Goal: Ask a question

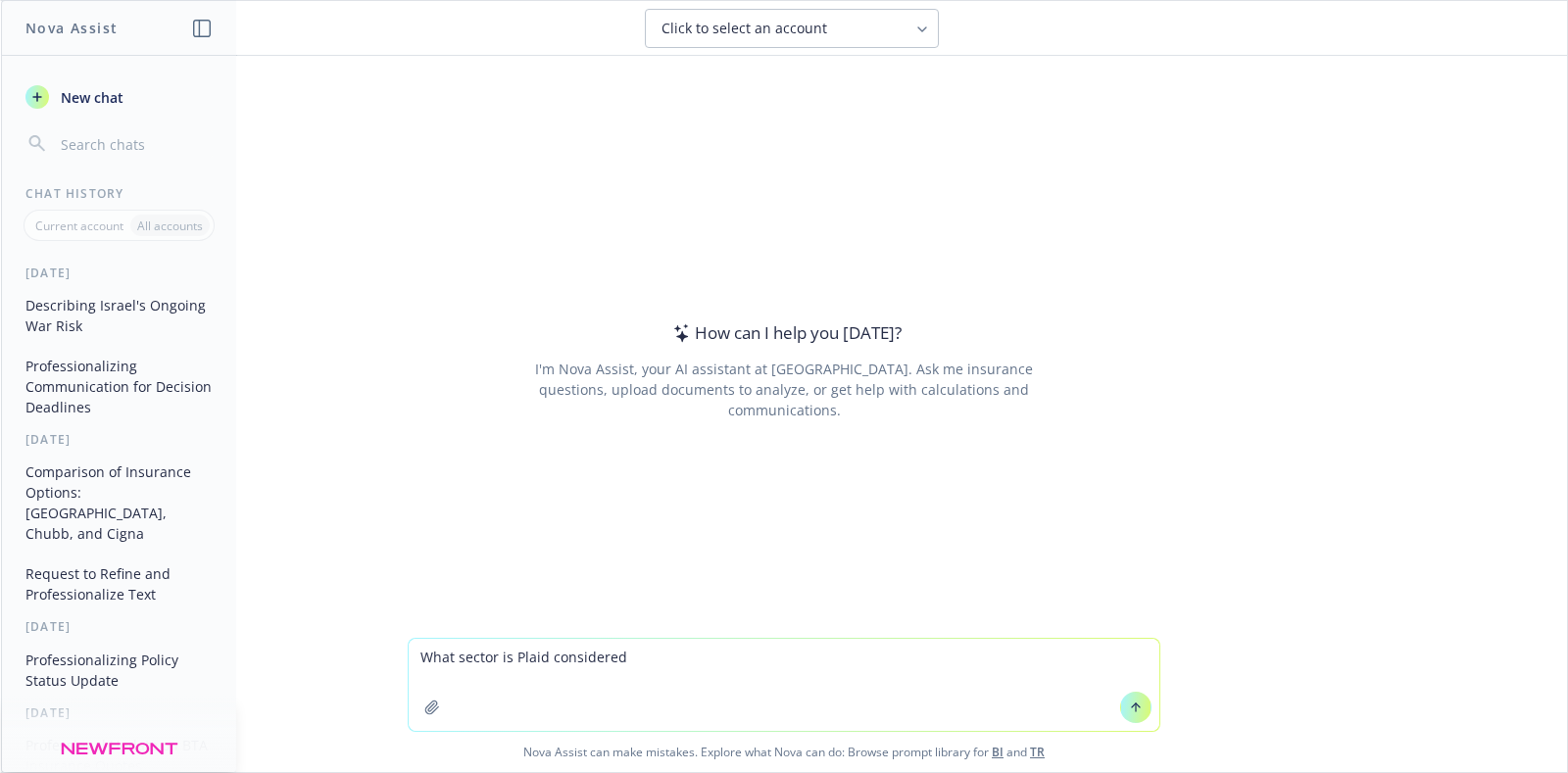
type textarea "What sector is Plaid considered?"
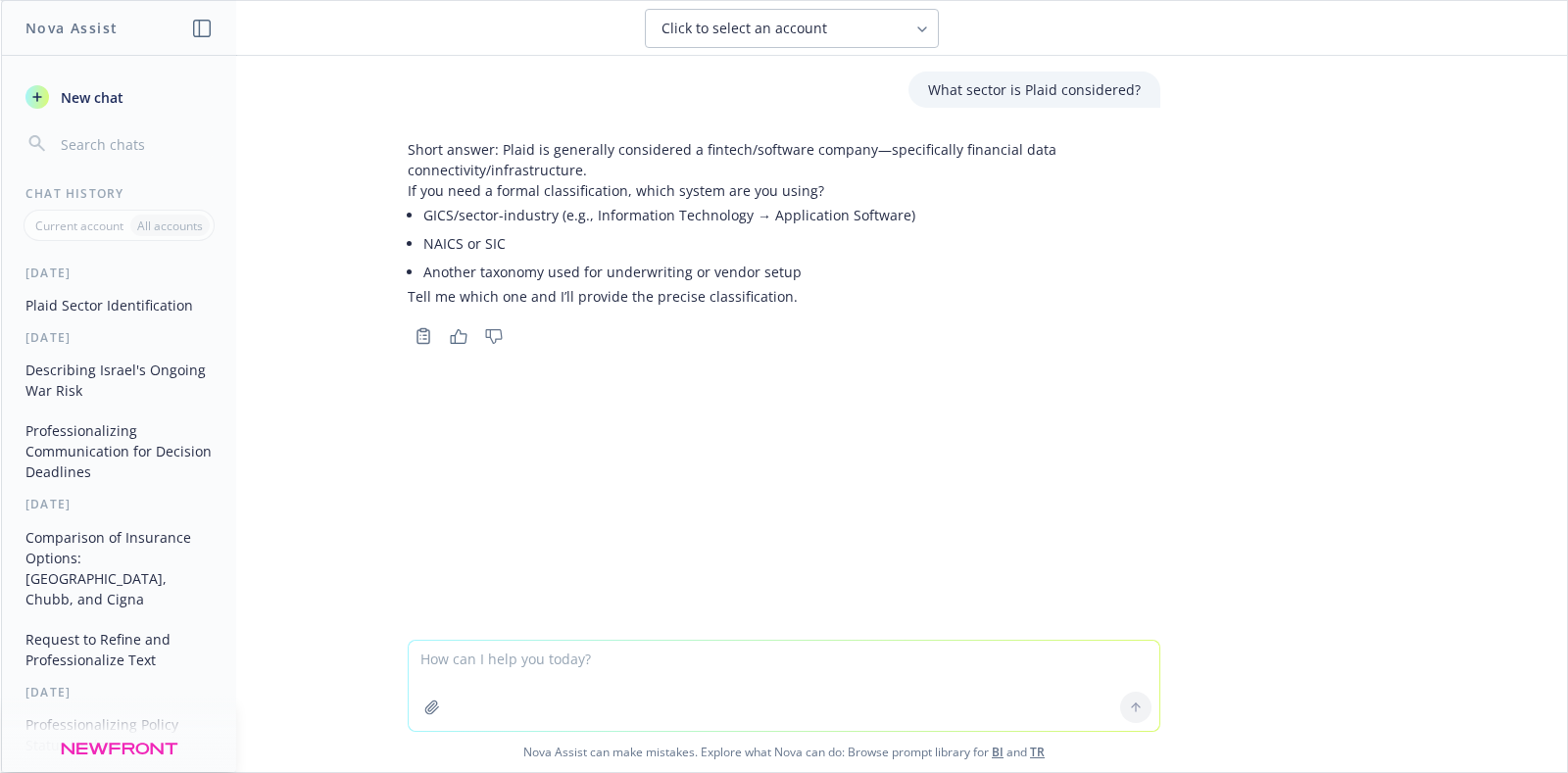
click at [783, 699] on textarea at bounding box center [784, 687] width 750 height 90
type textarea "What sector is Docker"
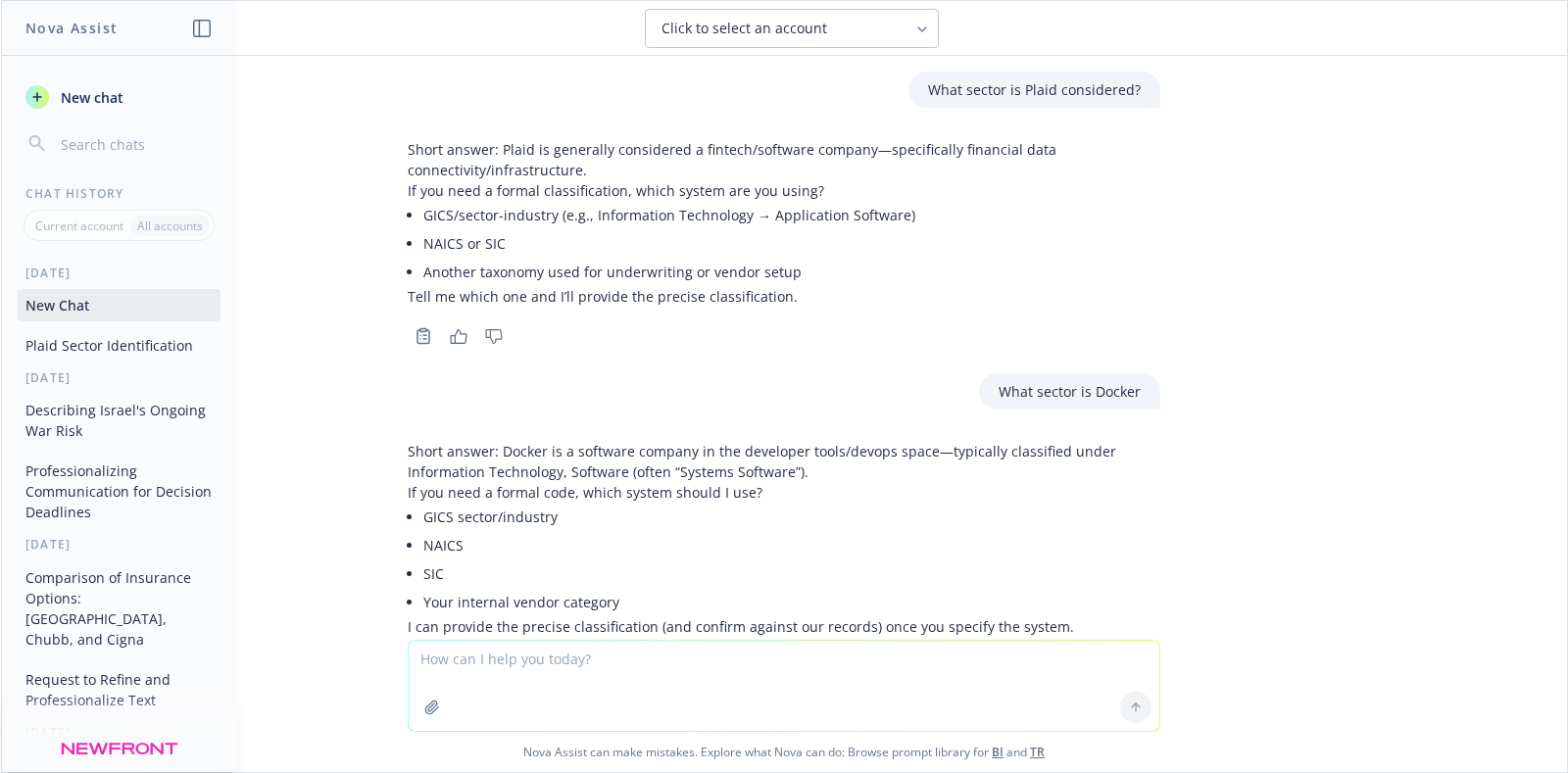
scroll to position [86, 0]
